Goal: Information Seeking & Learning: Find specific page/section

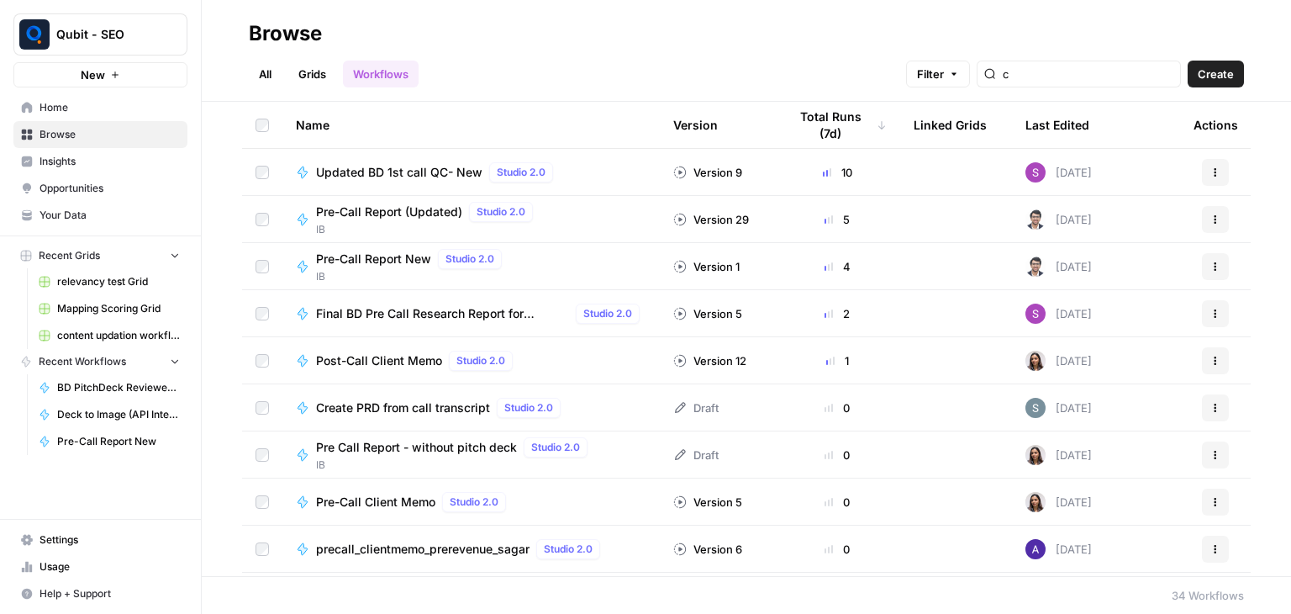
type input "c"
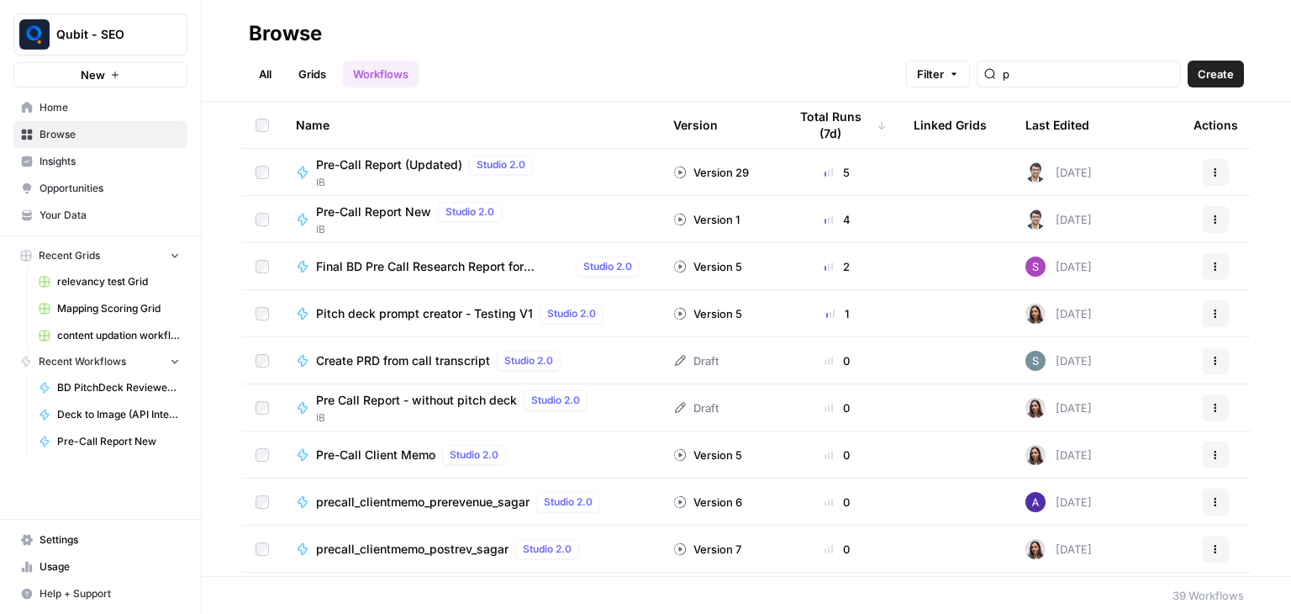
type input "p"
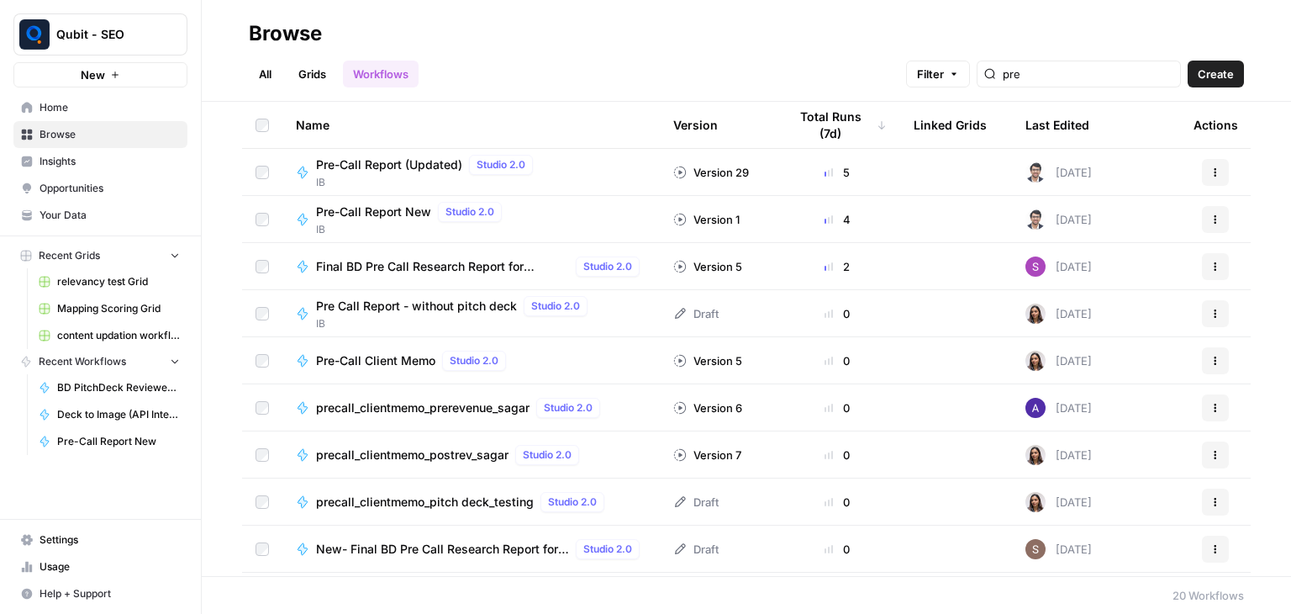
type input "pre"
